Goal: Check status: Check status

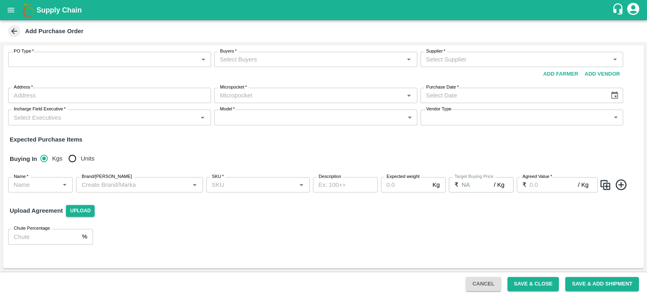
click at [11, 16] on button "open drawer" at bounding box center [11, 10] width 19 height 19
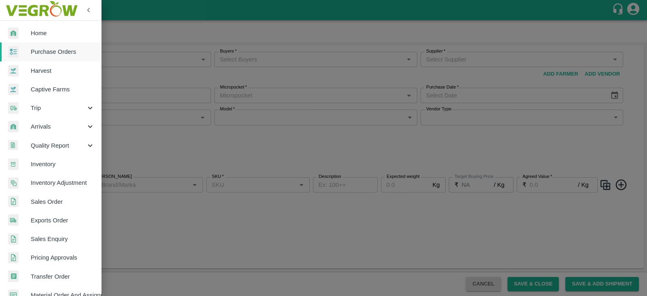
click at [64, 66] on span "Harvest" at bounding box center [63, 70] width 64 height 9
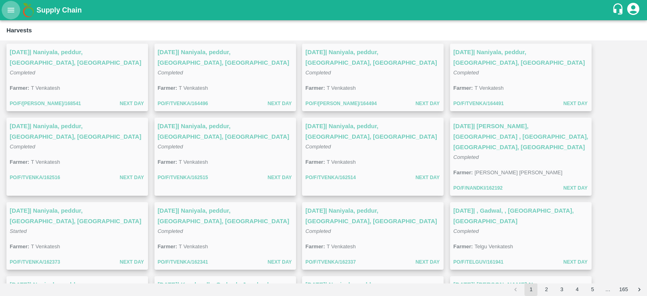
click at [12, 15] on button "open drawer" at bounding box center [11, 10] width 19 height 19
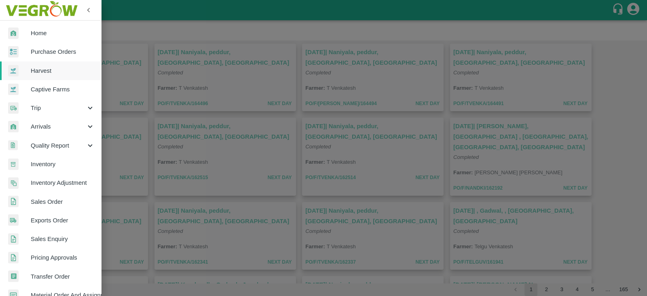
click at [201, 45] on div at bounding box center [323, 148] width 647 height 296
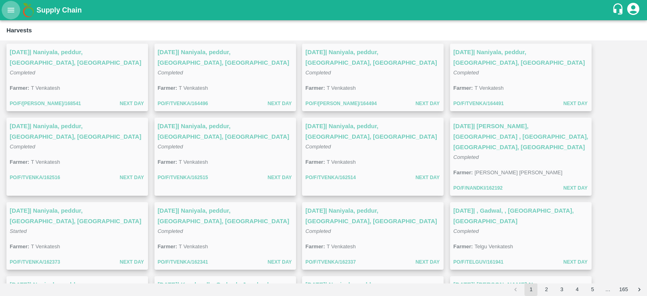
click at [13, 9] on icon "open drawer" at bounding box center [10, 10] width 9 height 9
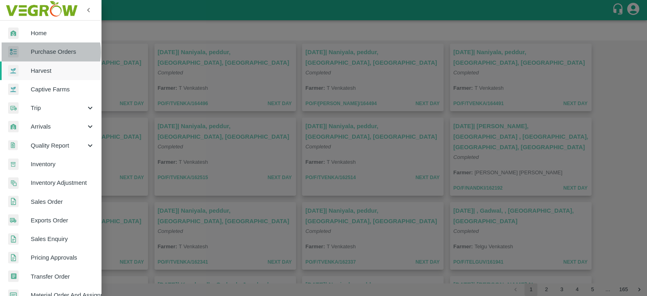
click at [49, 52] on span "Purchase Orders" at bounding box center [63, 51] width 64 height 9
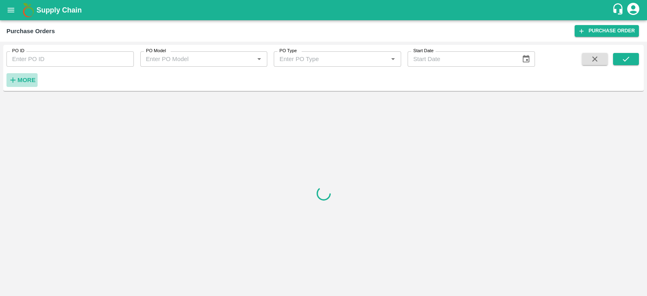
click at [34, 78] on strong "More" at bounding box center [26, 80] width 18 height 6
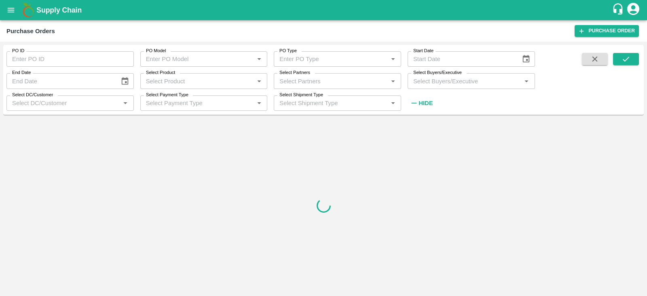
click at [463, 79] on input "Select Buyers/Executive" at bounding box center [464, 81] width 109 height 11
type input "sagar"
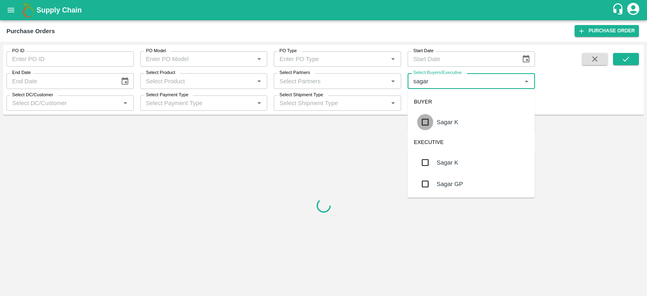
click at [426, 123] on input "checkbox" at bounding box center [426, 122] width 16 height 16
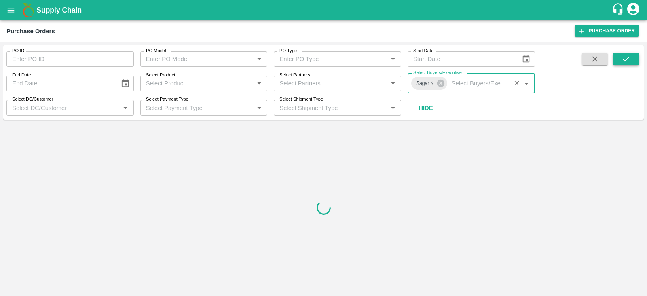
click at [623, 58] on icon "submit" at bounding box center [626, 59] width 9 height 9
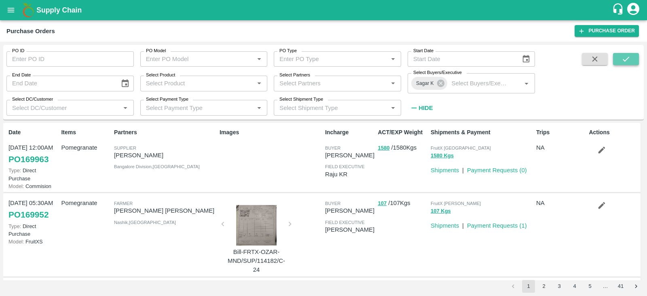
click at [628, 59] on icon "submit" at bounding box center [626, 59] width 9 height 9
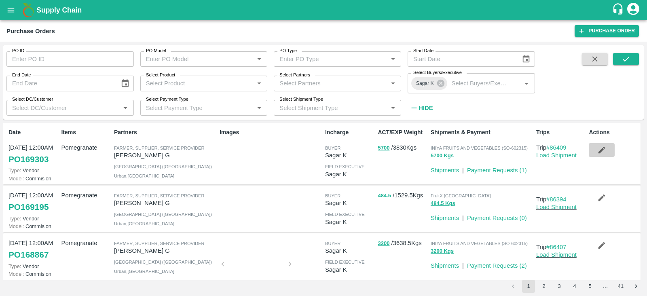
click at [601, 148] on icon "button" at bounding box center [602, 150] width 7 height 7
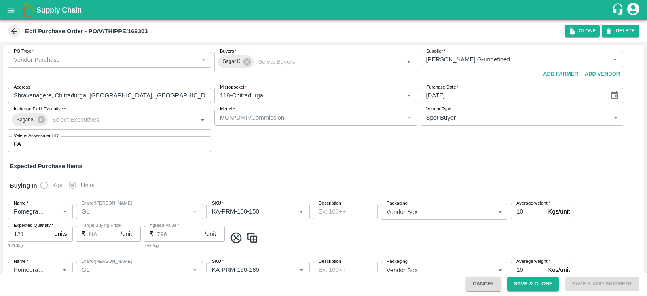
click at [9, 29] on span at bounding box center [14, 31] width 12 height 12
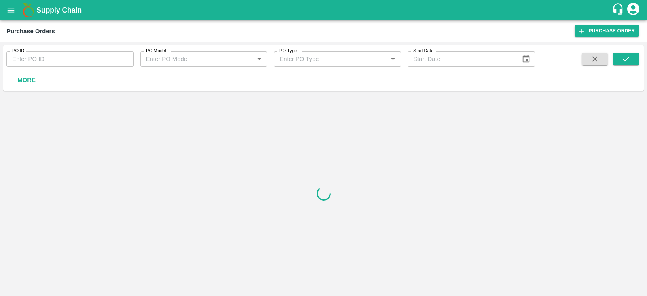
click at [28, 78] on strong "More" at bounding box center [26, 80] width 18 height 6
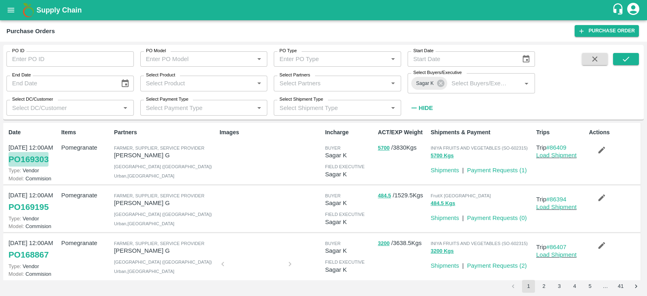
click at [43, 157] on link "PO 169303" at bounding box center [28, 159] width 40 height 15
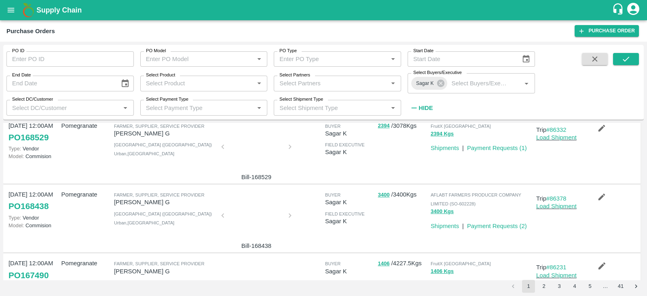
scroll to position [256, 0]
drag, startPoint x: 473, startPoint y: 202, endPoint x: 458, endPoint y: 202, distance: 15.0
click at [458, 202] on span "AFLABT FARMERS PRODUCER COMPANY LIMITED (SO-602228)" at bounding box center [476, 199] width 91 height 14
copy span "602228"
click at [11, 11] on icon "open drawer" at bounding box center [10, 10] width 9 height 9
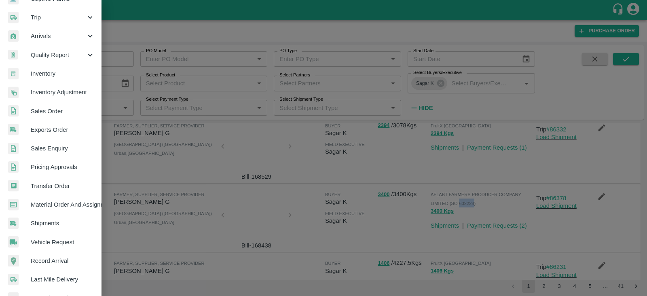
scroll to position [91, 0]
click at [61, 110] on span "Sales Order" at bounding box center [63, 110] width 64 height 9
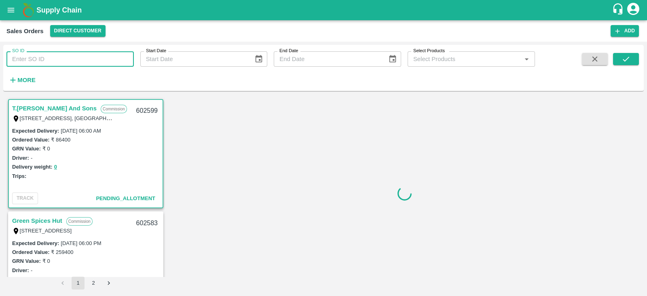
click at [75, 58] on input "SO ID" at bounding box center [69, 58] width 127 height 15
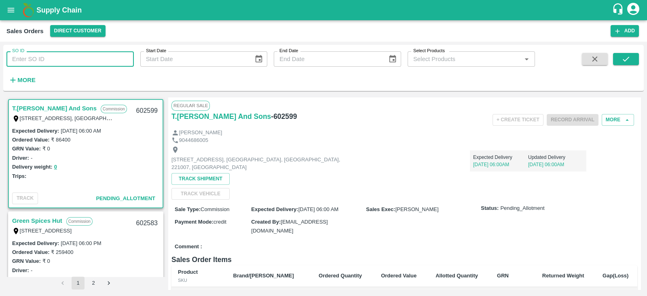
paste input "602228"
type input "602228"
click at [617, 61] on button "submit" at bounding box center [626, 59] width 26 height 12
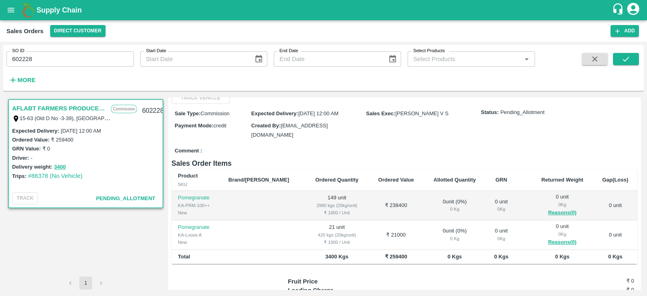
scroll to position [169, 0]
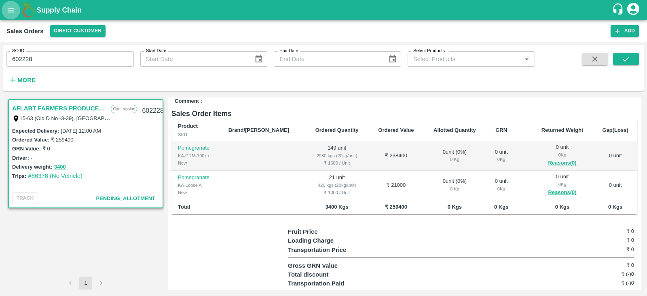
click at [8, 12] on icon "open drawer" at bounding box center [11, 10] width 7 height 4
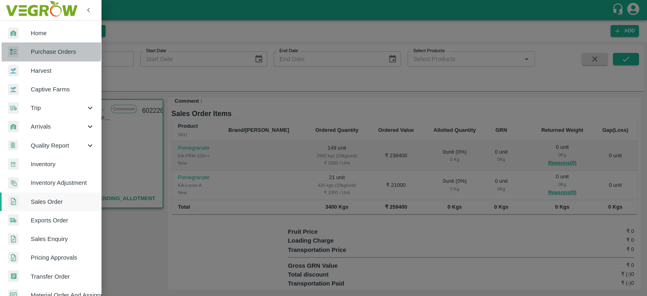
click at [47, 49] on span "Purchase Orders" at bounding box center [63, 51] width 64 height 9
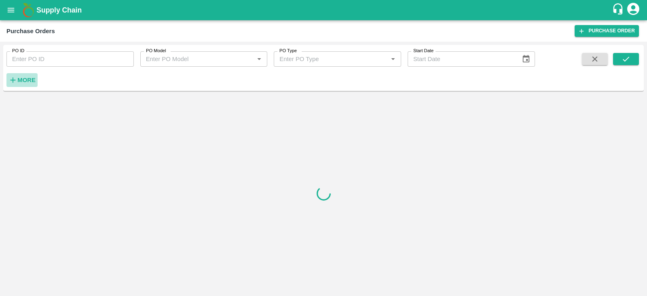
click at [30, 78] on strong "More" at bounding box center [26, 80] width 18 height 6
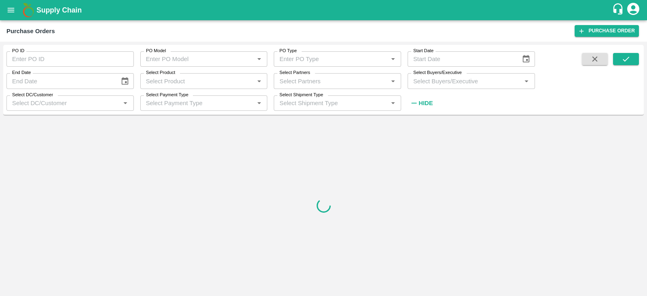
click at [431, 86] on input "Select Buyers/Executive" at bounding box center [464, 81] width 109 height 11
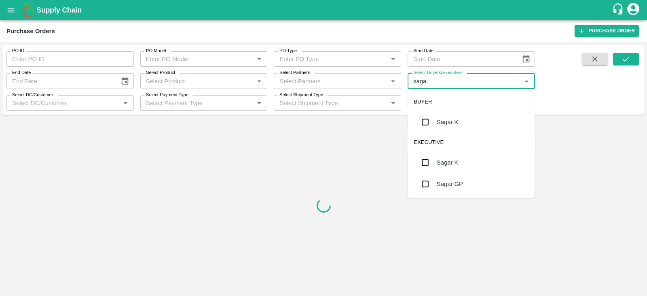
type input "sagar"
click at [425, 120] on input "checkbox" at bounding box center [426, 122] width 16 height 16
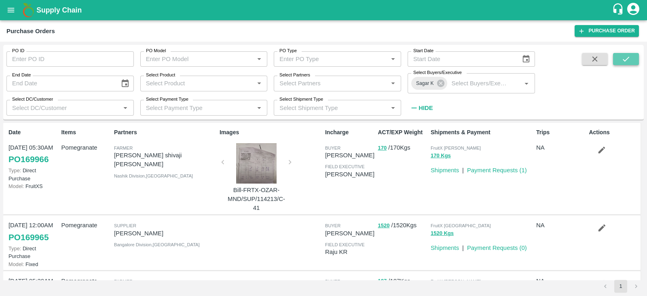
click at [623, 61] on icon "submit" at bounding box center [626, 59] width 9 height 9
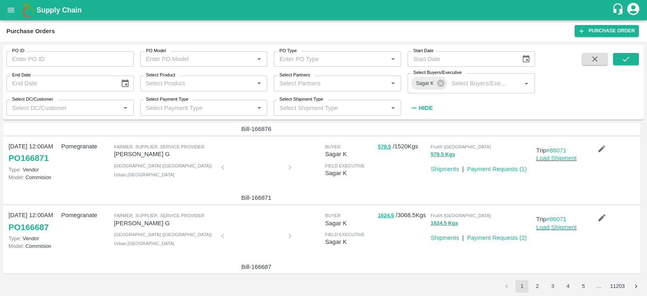
scroll to position [511, 0]
click at [540, 286] on button "2" at bounding box center [537, 286] width 13 height 13
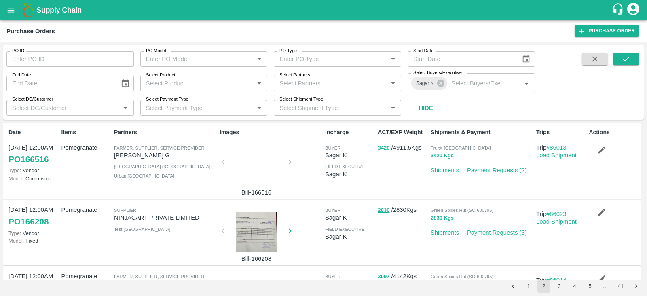
scroll to position [40, 0]
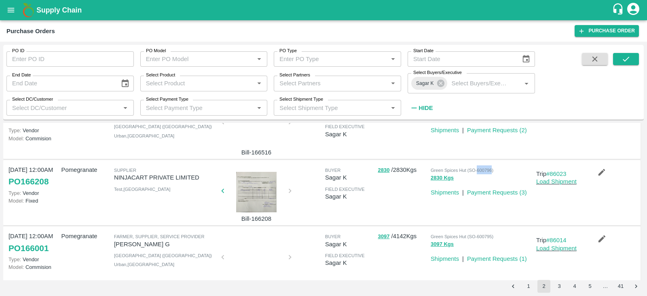
drag, startPoint x: 477, startPoint y: 169, endPoint x: 491, endPoint y: 169, distance: 14.6
click at [491, 169] on span "Green Spices Hut (SO-600796)" at bounding box center [462, 170] width 63 height 5
copy span "600796"
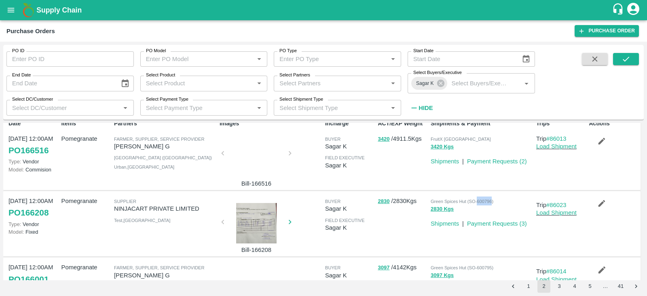
scroll to position [0, 0]
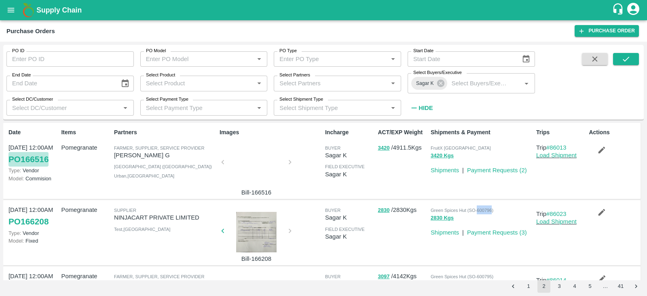
click at [45, 161] on link "PO 166516" at bounding box center [28, 159] width 40 height 15
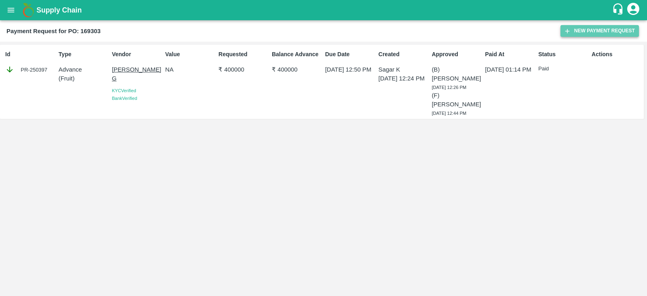
click at [585, 29] on button "New Payment Request" at bounding box center [600, 31] width 78 height 12
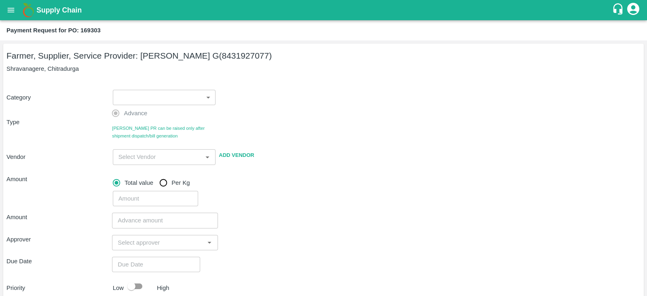
click at [208, 99] on body "Supply Chain Payment Request for PO: 169303 Farmer, Supplier, Service Provider:…" at bounding box center [323, 148] width 647 height 296
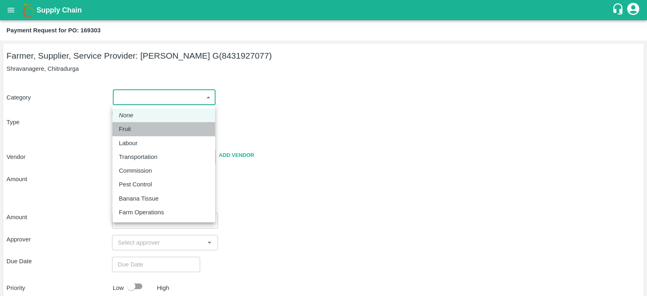
click at [170, 135] on li "Fruit" at bounding box center [163, 129] width 103 height 14
type input "1"
type input "Thippeswamy G - 8431927077(Farmer, Supplier, Service Provider)"
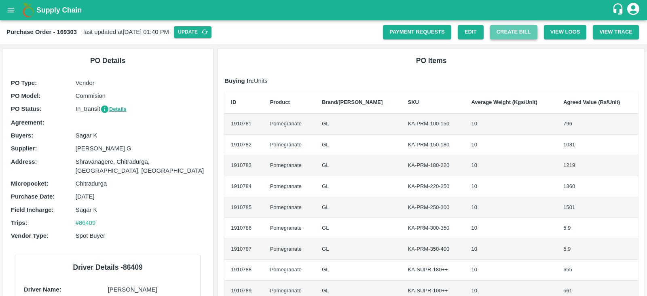
click at [512, 32] on button "Create Bill" at bounding box center [513, 32] width 47 height 14
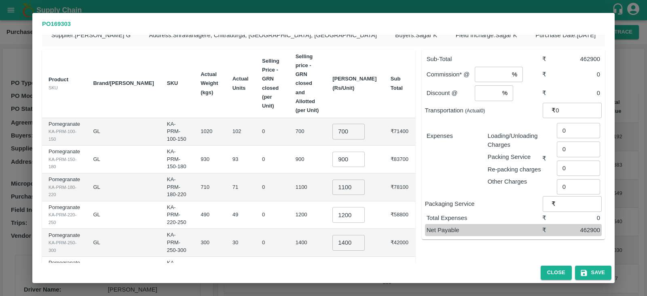
scroll to position [11, 0]
click at [356, 123] on input "700" at bounding box center [349, 130] width 32 height 15
type input "750"
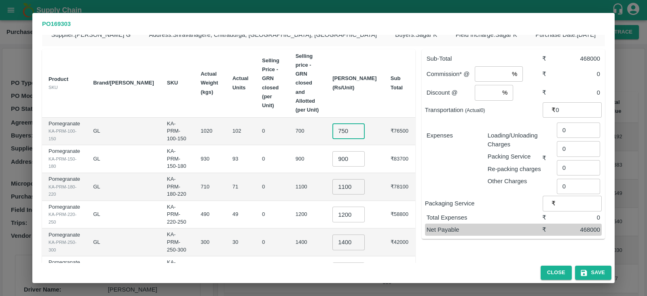
click at [362, 151] on input "900" at bounding box center [349, 158] width 32 height 15
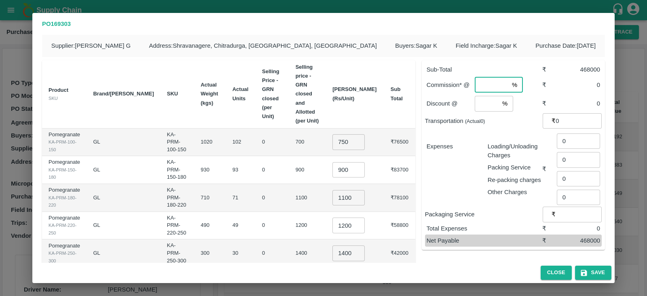
click at [495, 84] on input "number" at bounding box center [492, 84] width 34 height 15
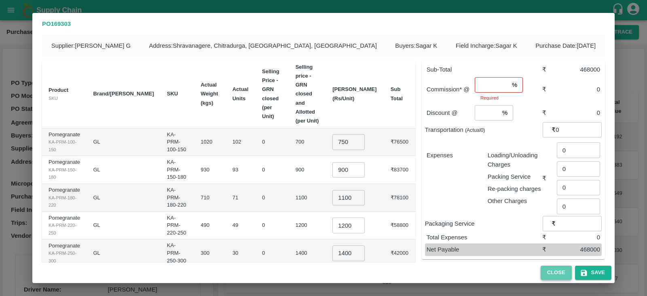
click at [560, 270] on button "Close" at bounding box center [556, 273] width 31 height 14
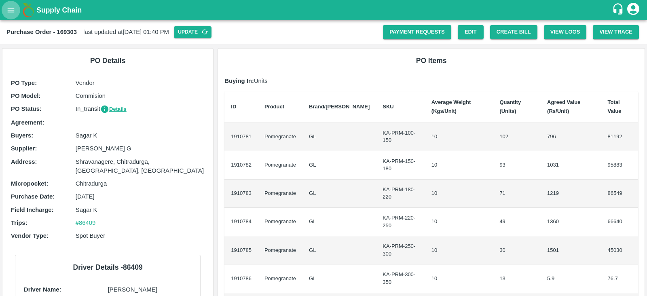
click at [11, 9] on icon "open drawer" at bounding box center [10, 10] width 9 height 9
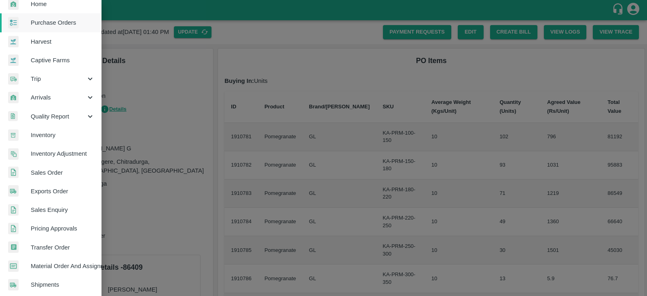
scroll to position [30, 0]
click at [57, 173] on span "Sales Order" at bounding box center [63, 171] width 64 height 9
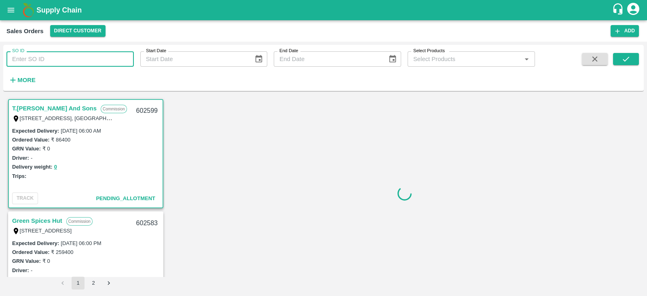
click at [77, 66] on input "SO ID" at bounding box center [69, 58] width 127 height 15
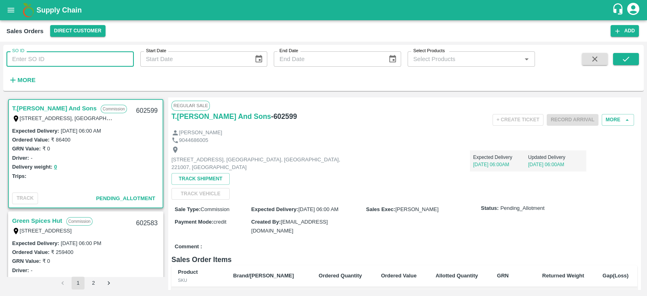
click at [74, 63] on input "SO ID" at bounding box center [69, 58] width 127 height 15
paste input "600796"
type input "600796"
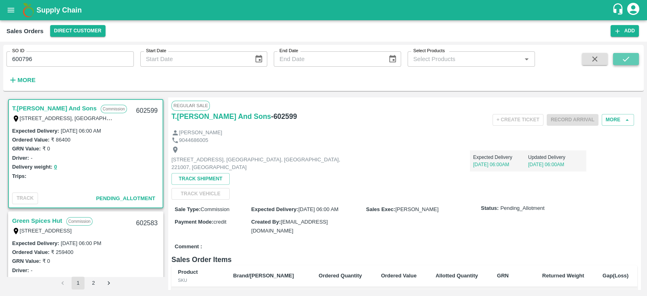
click at [622, 59] on icon "submit" at bounding box center [626, 59] width 9 height 9
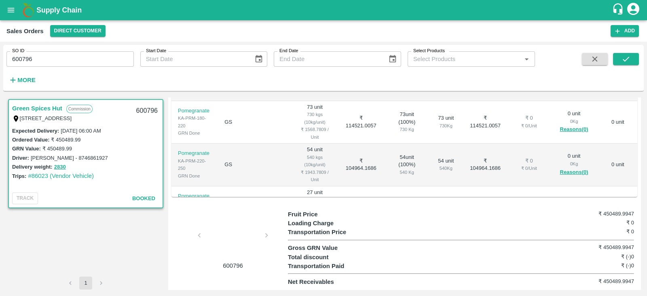
scroll to position [220, 0]
click at [14, 78] on icon "button" at bounding box center [12, 80] width 9 height 9
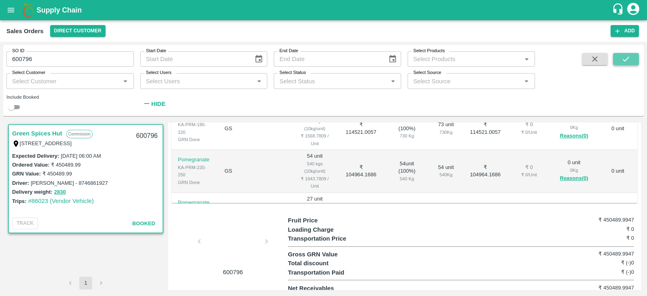
click at [630, 61] on icon "submit" at bounding box center [626, 59] width 9 height 9
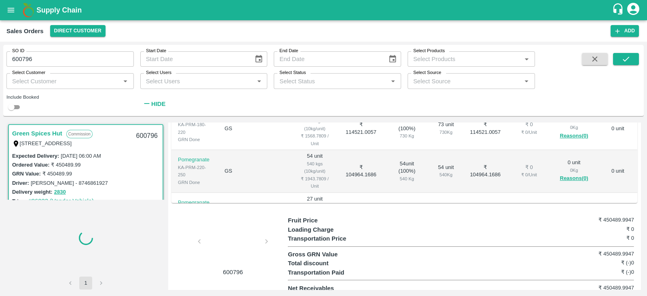
click at [238, 259] on div at bounding box center [233, 244] width 61 height 43
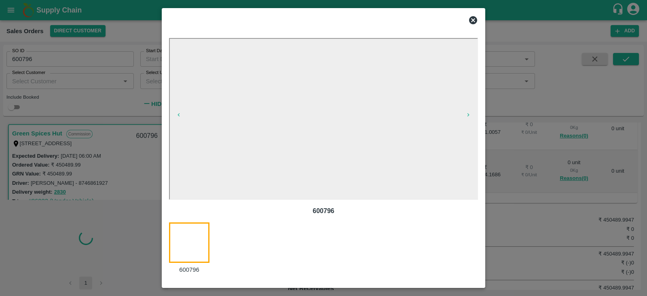
click at [475, 18] on icon at bounding box center [474, 20] width 10 height 10
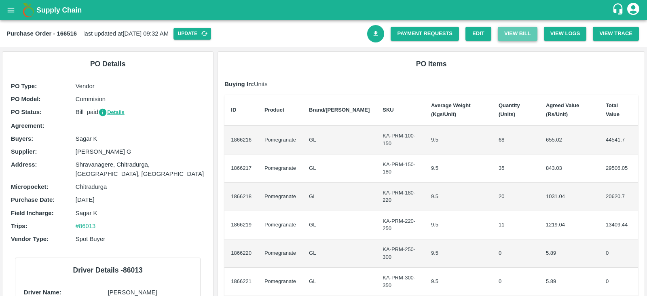
click at [516, 35] on button "View Bill" at bounding box center [518, 34] width 40 height 14
